Goal: Ask a question

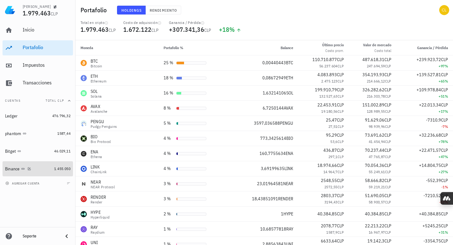
click at [41, 166] on div "Binance" at bounding box center [28, 169] width 47 height 6
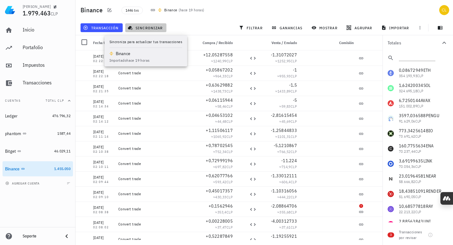
click at [153, 29] on span "sincronizar" at bounding box center [146, 27] width 34 height 5
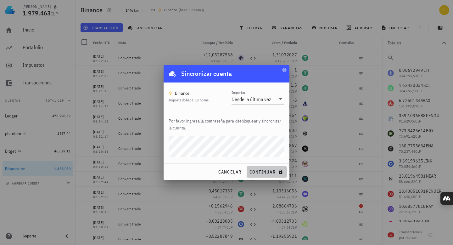
click at [260, 173] on span "continuar" at bounding box center [266, 172] width 35 height 6
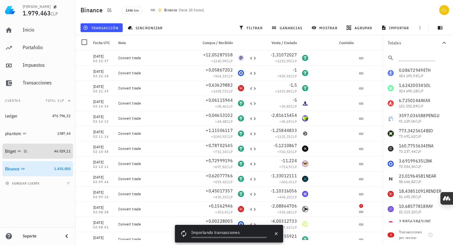
click at [38, 154] on div "Bitget" at bounding box center [28, 152] width 47 height 14
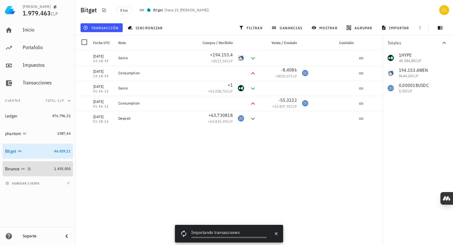
click at [43, 168] on div "Binance" at bounding box center [28, 169] width 47 height 6
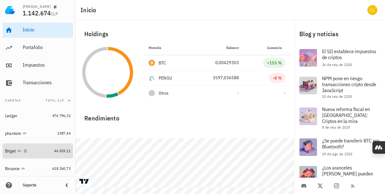
click at [42, 153] on div "Bitget" at bounding box center [28, 151] width 47 height 6
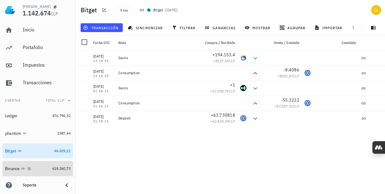
click at [37, 166] on div "Binance" at bounding box center [27, 169] width 45 height 6
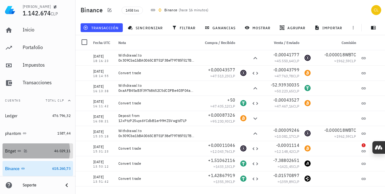
click at [41, 149] on div "Bitget" at bounding box center [28, 151] width 47 height 6
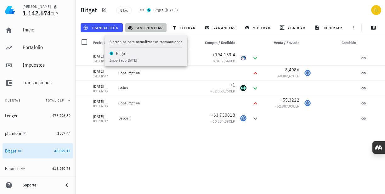
click at [143, 27] on span "sincronizar" at bounding box center [146, 27] width 34 height 5
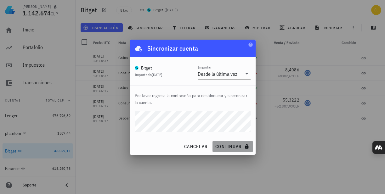
click at [227, 142] on button "continuar" at bounding box center [233, 146] width 40 height 11
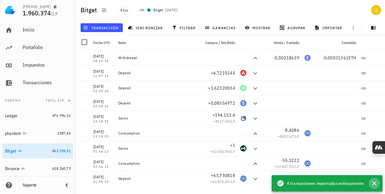
click at [376, 184] on icon "button" at bounding box center [375, 184] width 8 height 8
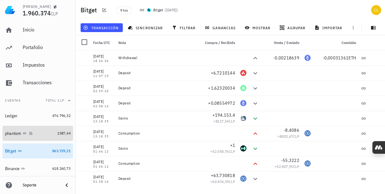
click at [42, 135] on div "phantom" at bounding box center [30, 134] width 50 height 6
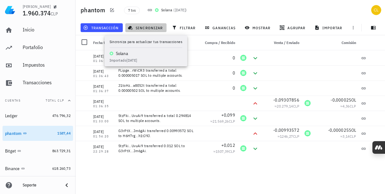
click at [157, 29] on span "sincronizar" at bounding box center [146, 27] width 34 height 5
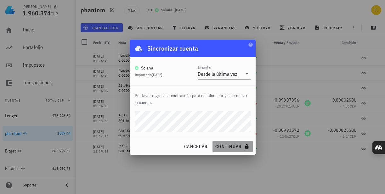
click at [229, 149] on span "continuar" at bounding box center [232, 147] width 35 height 6
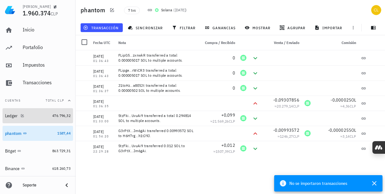
click at [39, 116] on div "Ledger" at bounding box center [27, 116] width 45 height 6
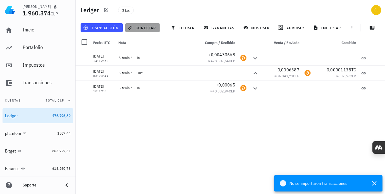
click at [142, 27] on span "conectar" at bounding box center [142, 27] width 27 height 5
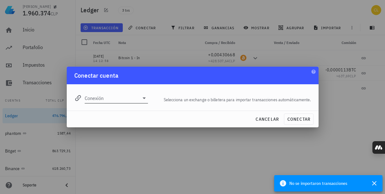
click at [145, 98] on icon at bounding box center [144, 98] width 8 height 8
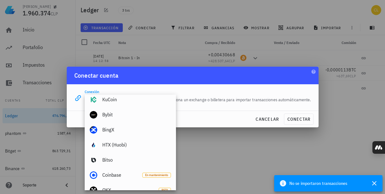
scroll to position [125, 0]
click at [208, 109] on div "Conexión editar Selecciona un exchange o billetera para importar transacciones …" at bounding box center [193, 97] width 252 height 26
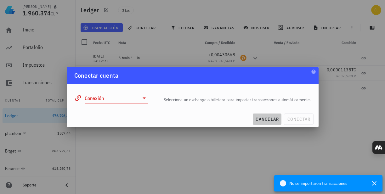
click at [270, 118] on span "cancelar" at bounding box center [267, 120] width 24 height 6
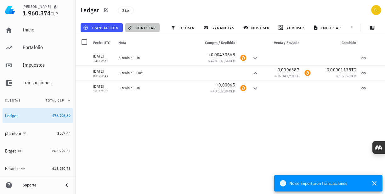
click at [146, 25] on button "conectar" at bounding box center [142, 27] width 35 height 9
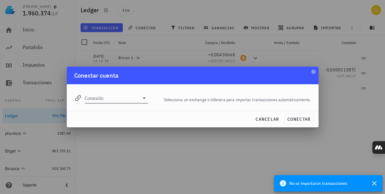
click at [145, 99] on icon at bounding box center [144, 98] width 8 height 8
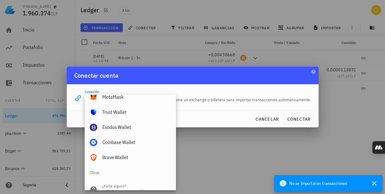
scroll to position [472, 0]
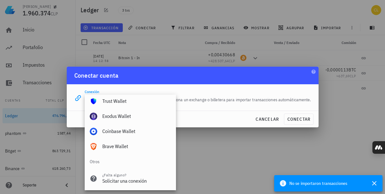
click at [215, 114] on div "cancelar conectar" at bounding box center [193, 119] width 252 height 16
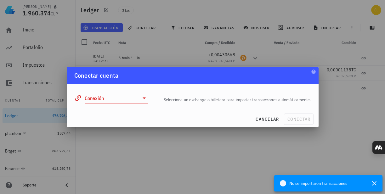
click at [292, 118] on div "cancelar conectar" at bounding box center [193, 119] width 252 height 16
click at [141, 98] on icon at bounding box center [144, 98] width 8 height 8
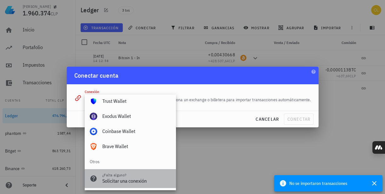
click at [137, 181] on div "Solicitar una conexión" at bounding box center [136, 181] width 69 height 6
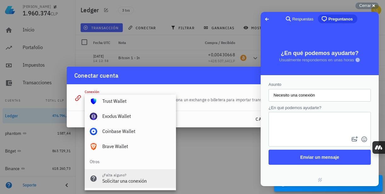
scroll to position [0, 0]
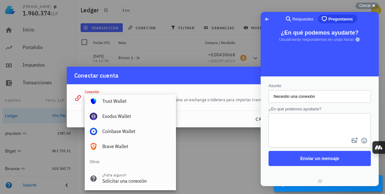
click at [291, 127] on textarea "¿En qué podemos ayudarte?" at bounding box center [319, 125] width 101 height 22
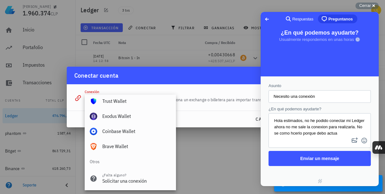
scroll to position [1, 0]
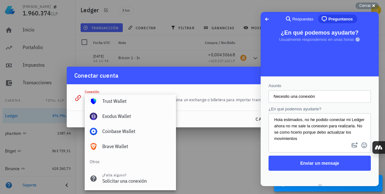
click at [323, 135] on textarea "Hola estimados, no he podido conectar mi Ledger ahora no me sale la conexion pa…" at bounding box center [319, 127] width 101 height 27
click at [328, 139] on textarea "Hola estimados, no he podido conectar mi Ledger ahora no me sale la conexion pa…" at bounding box center [319, 127] width 101 height 27
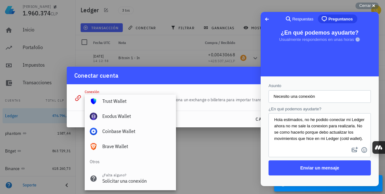
scroll to position [4, 0]
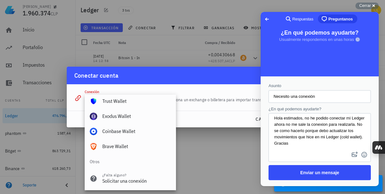
type textarea "Hola estimados, no he podido conectar mi Ledger ahora no me sale la conexion pa…"
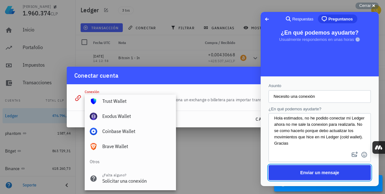
click at [331, 171] on span "Enviar un mensaje" at bounding box center [319, 172] width 39 height 5
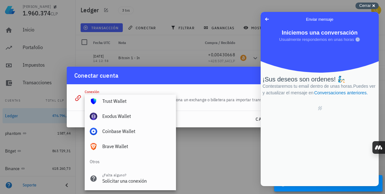
click at [364, 5] on span "Cerrar" at bounding box center [365, 5] width 12 height 5
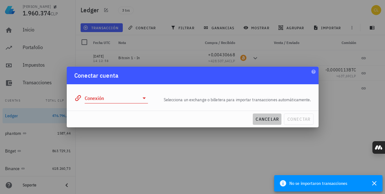
click at [268, 118] on span "cancelar" at bounding box center [267, 120] width 24 height 6
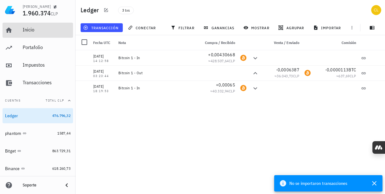
click at [52, 33] on div "Inicio" at bounding box center [47, 30] width 48 height 14
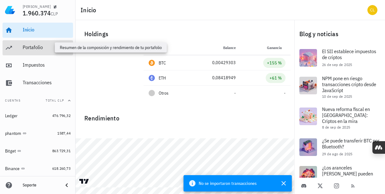
click at [48, 48] on div "Portafolio" at bounding box center [47, 47] width 48 height 6
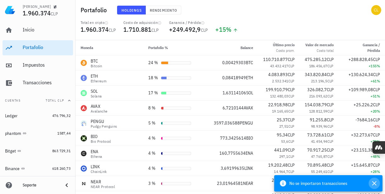
click at [376, 183] on icon "button" at bounding box center [375, 184] width 8 height 8
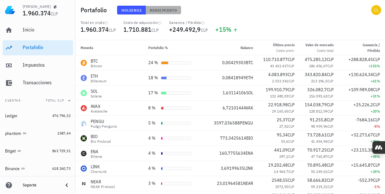
click at [162, 11] on span "Rendimiento" at bounding box center [164, 10] width 28 height 5
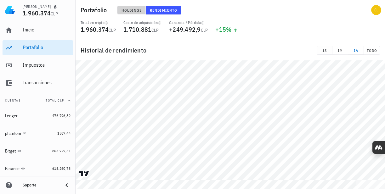
click at [130, 10] on span "Holdings" at bounding box center [131, 10] width 21 height 5
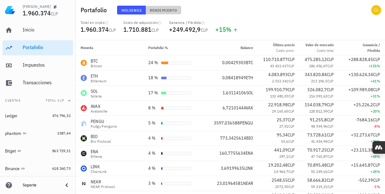
click at [164, 10] on span "Rendimiento" at bounding box center [164, 10] width 28 height 5
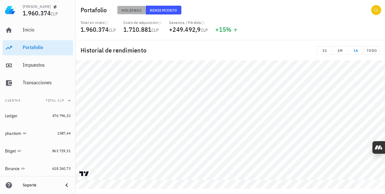
click at [134, 10] on span "Holdings" at bounding box center [131, 10] width 21 height 5
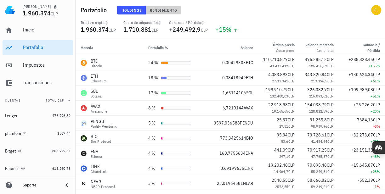
click at [165, 10] on span "Rendimiento" at bounding box center [164, 10] width 28 height 5
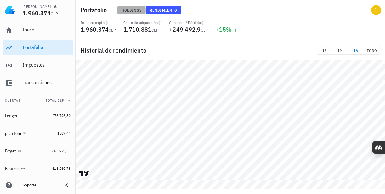
click at [135, 11] on span "Holdings" at bounding box center [131, 10] width 21 height 5
